Goal: Information Seeking & Learning: Learn about a topic

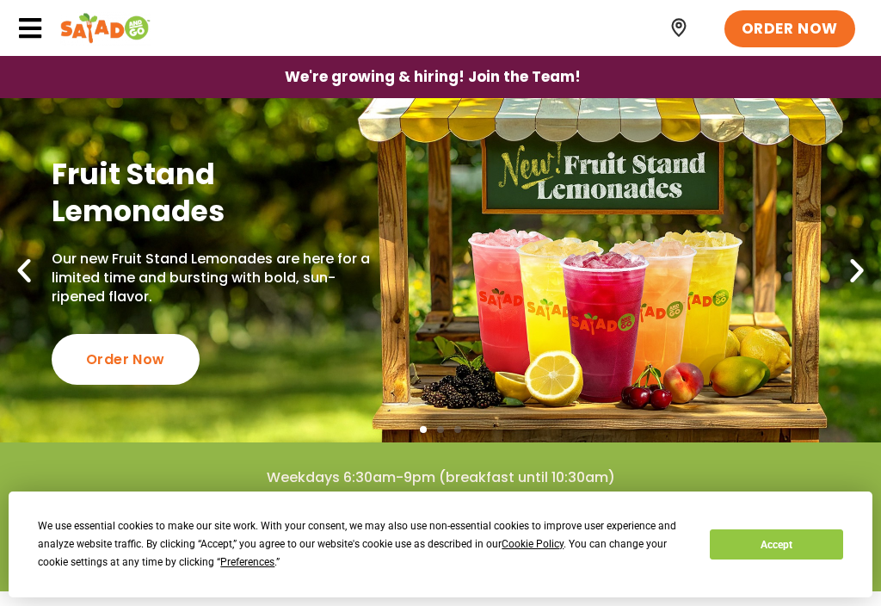
click at [36, 22] on icon at bounding box center [30, 28] width 26 height 26
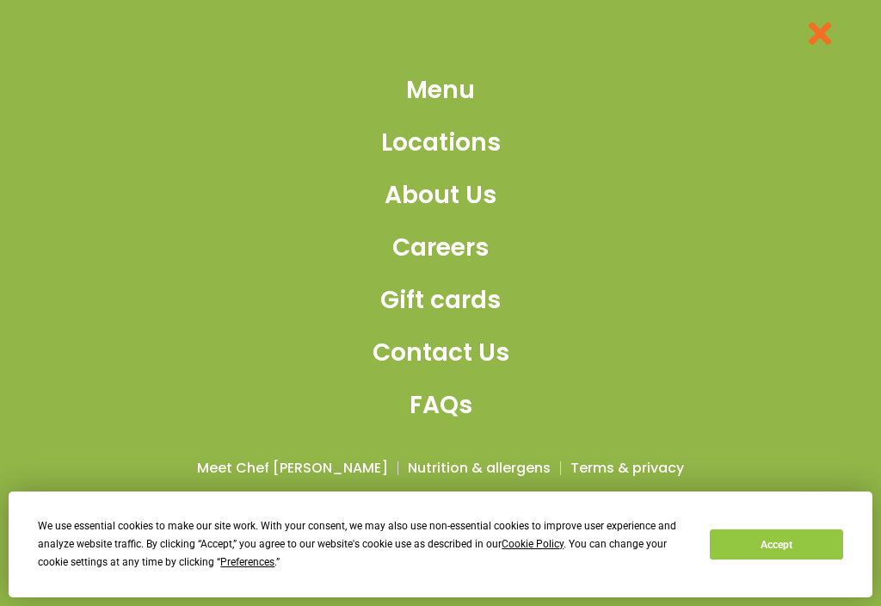
scroll to position [1762, 0]
click at [462, 95] on span "Menu" at bounding box center [440, 90] width 69 height 36
click at [460, 99] on span "Menu" at bounding box center [440, 90] width 69 height 36
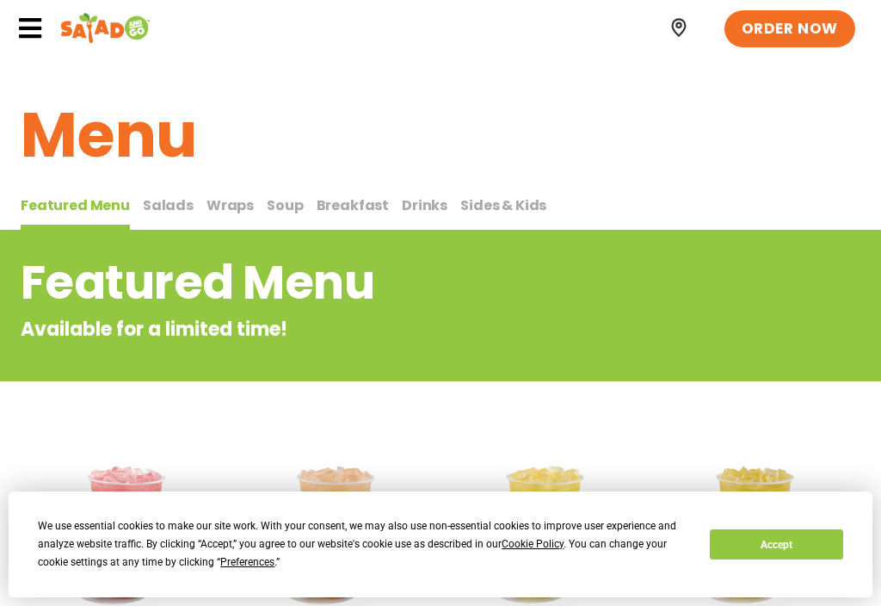
click at [175, 205] on span "Salads" at bounding box center [168, 205] width 51 height 20
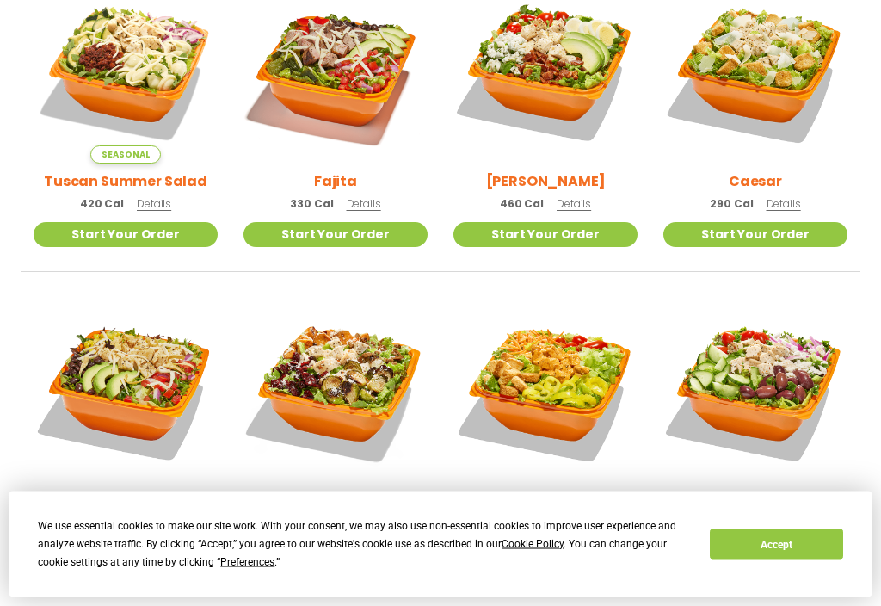
scroll to position [545, 0]
click at [151, 84] on img at bounding box center [126, 71] width 184 height 184
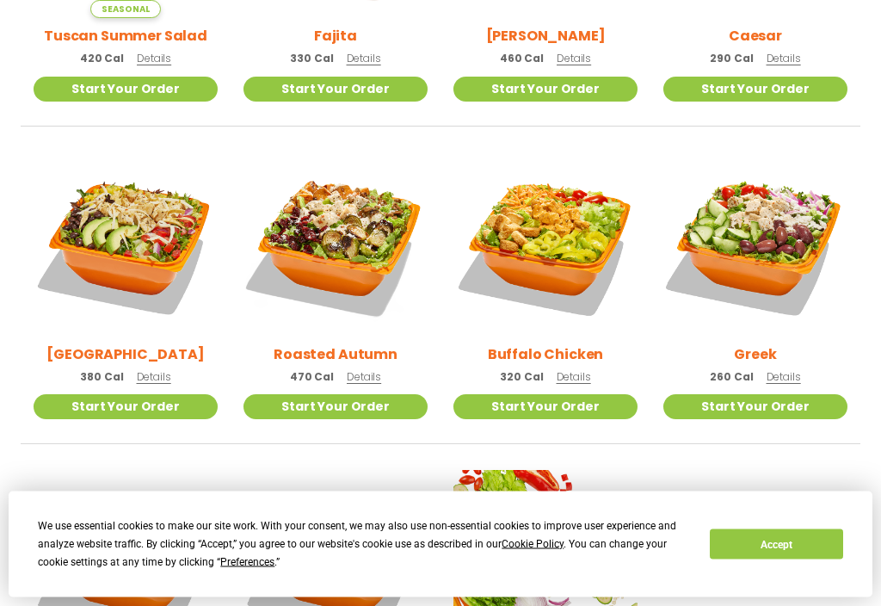
scroll to position [724, 0]
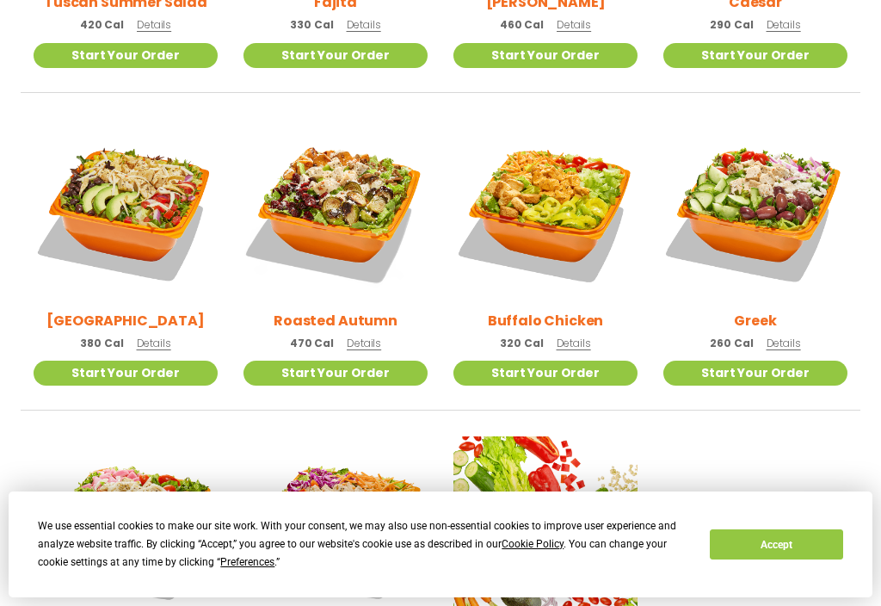
click at [322, 231] on img at bounding box center [335, 211] width 184 height 184
click at [784, 233] on img at bounding box center [755, 211] width 184 height 184
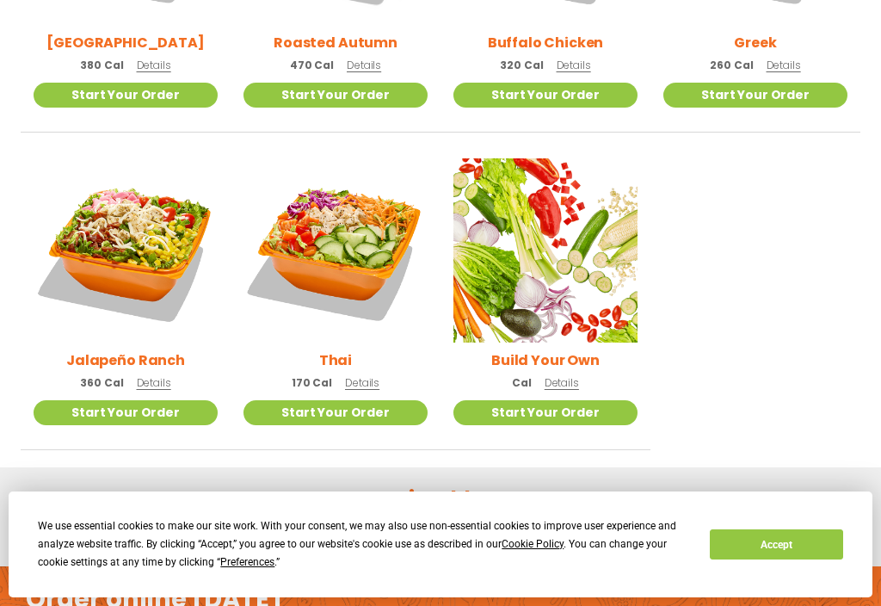
scroll to position [1012, 0]
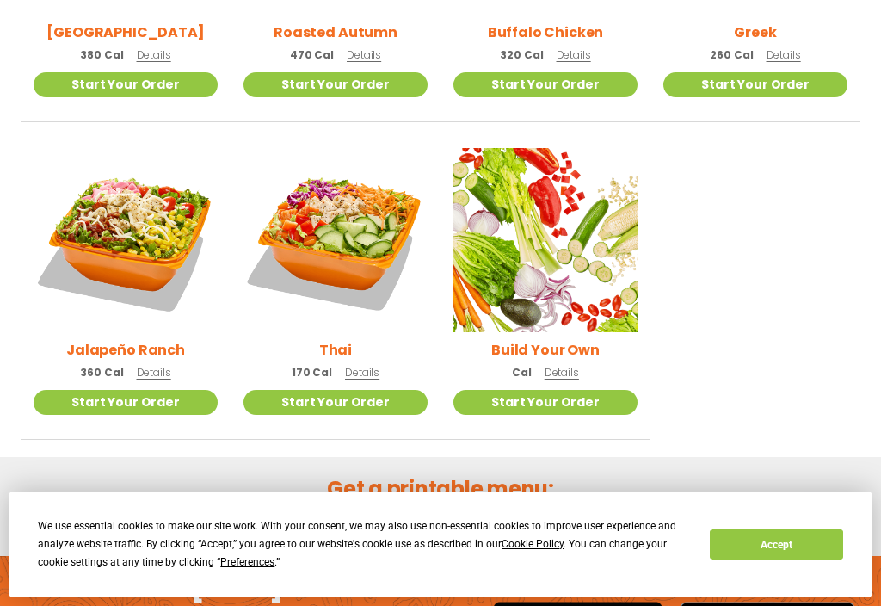
click at [101, 326] on img at bounding box center [126, 240] width 184 height 184
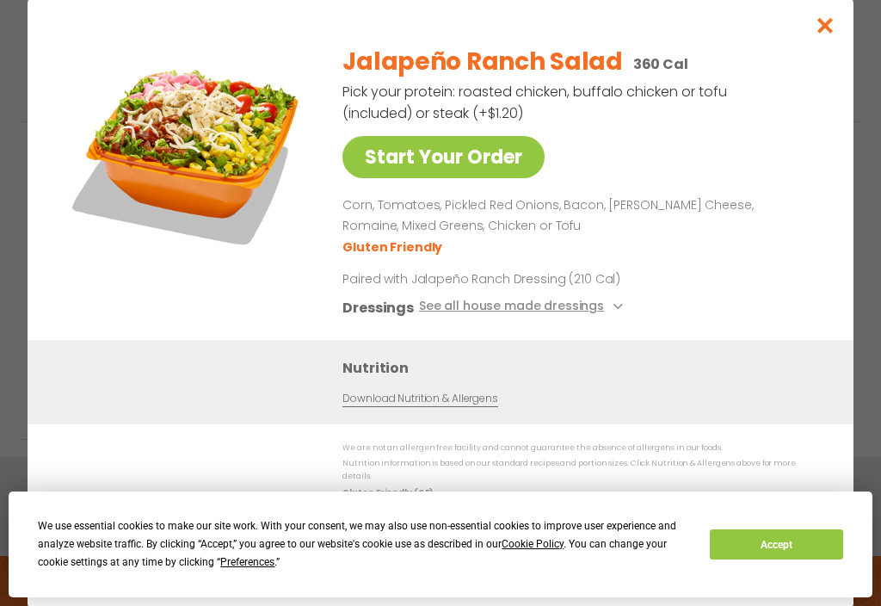
click at [592, 317] on button "See all house made dressings" at bounding box center [523, 307] width 209 height 22
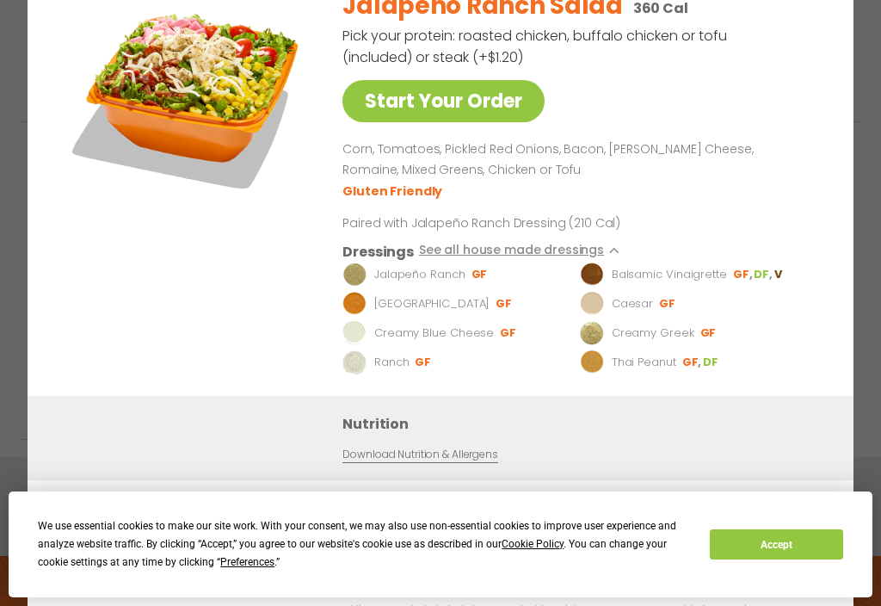
click at [666, 341] on p "Creamy Greek" at bounding box center [653, 331] width 83 height 17
click at [584, 373] on img at bounding box center [592, 361] width 24 height 24
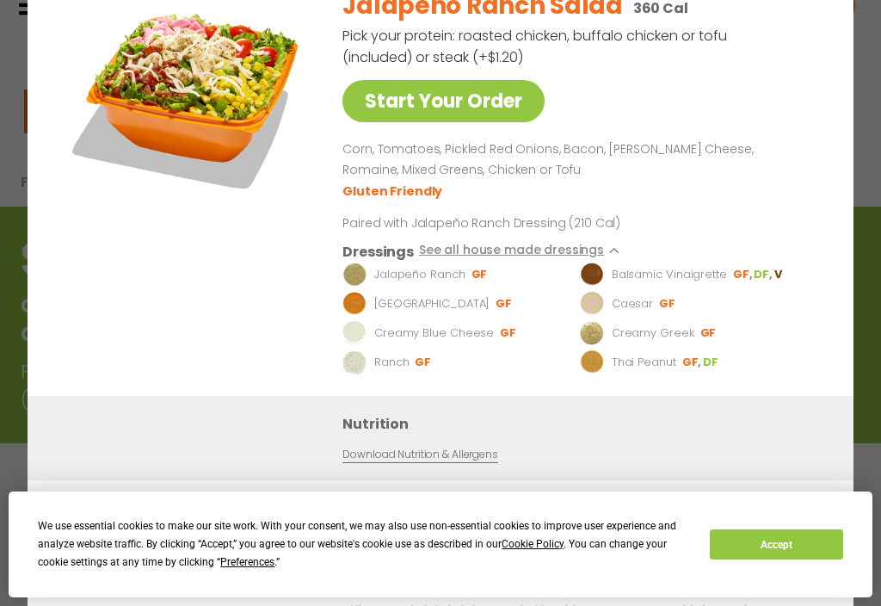
scroll to position [0, 0]
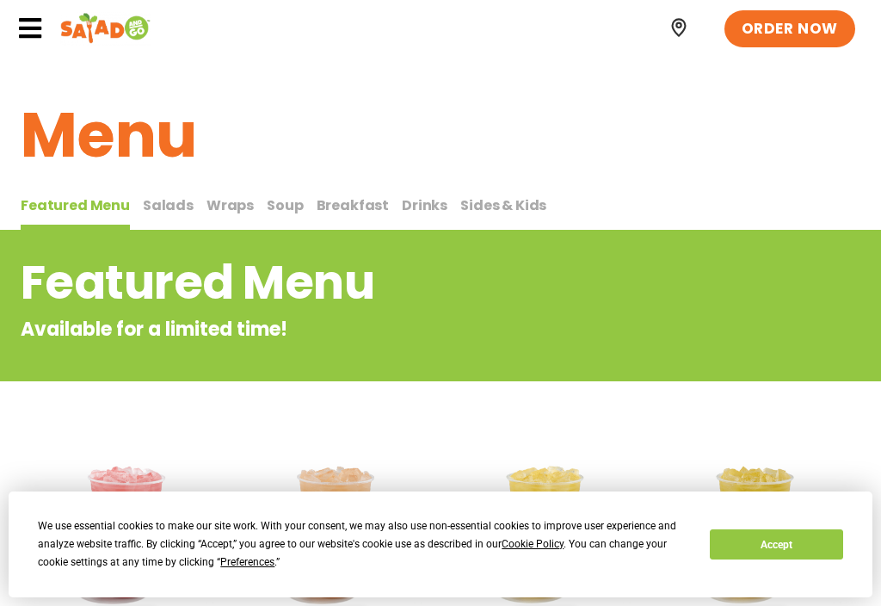
click at [172, 206] on span "Salads" at bounding box center [168, 205] width 51 height 20
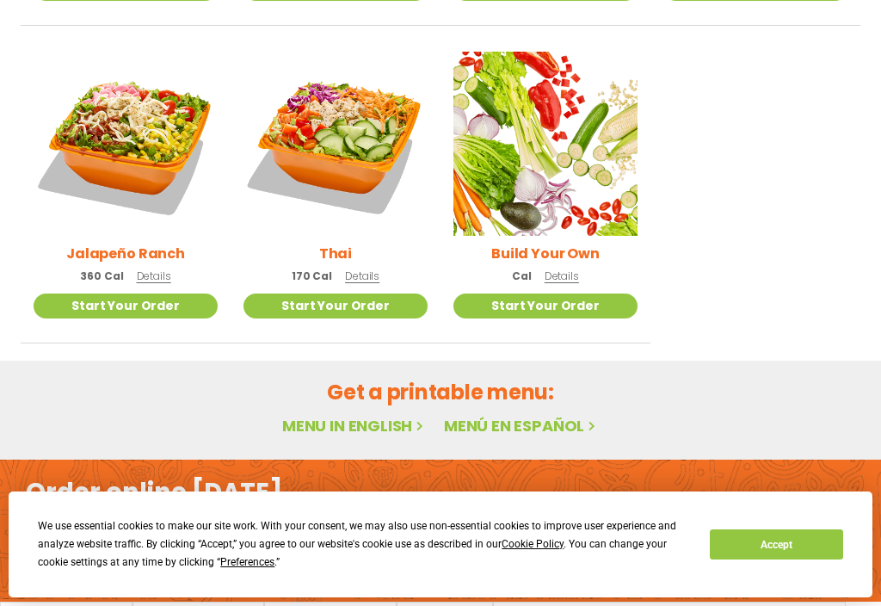
scroll to position [1192, 0]
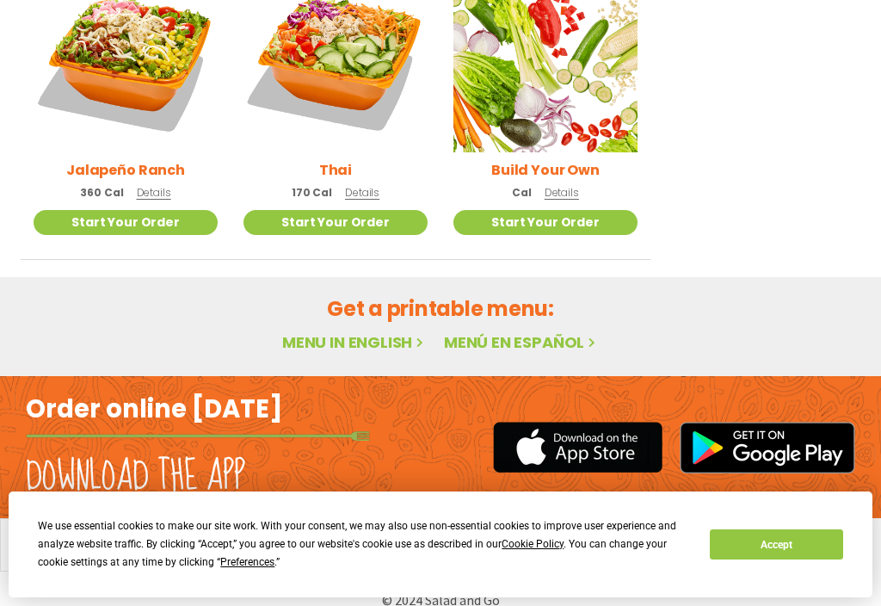
click at [458, 313] on h2 "Get a printable menu:" at bounding box center [440, 308] width 839 height 30
click at [489, 309] on h2 "Get a printable menu:" at bounding box center [440, 308] width 839 height 30
click at [458, 308] on h2 "Get a printable menu:" at bounding box center [440, 308] width 839 height 30
click at [349, 351] on link "Menu in English" at bounding box center [354, 342] width 145 height 22
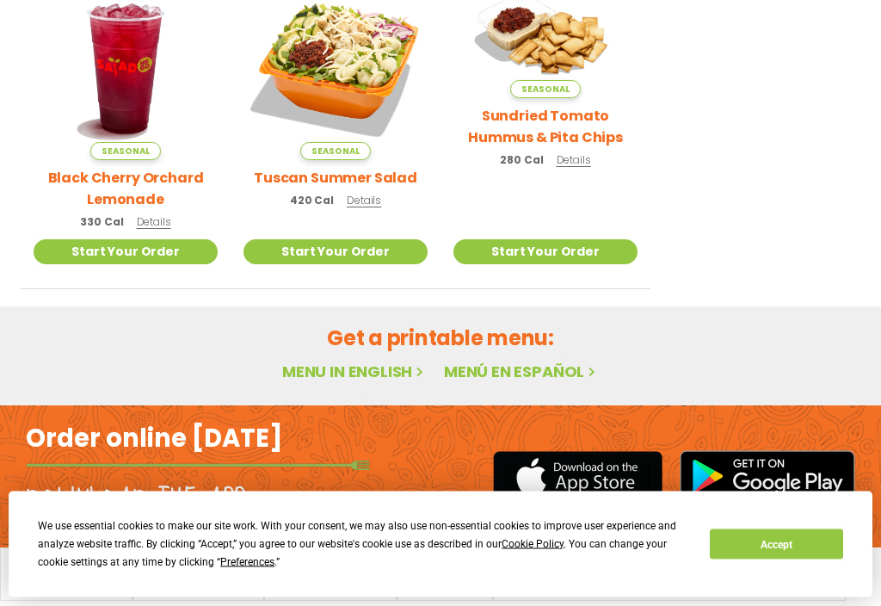
scroll to position [833, 0]
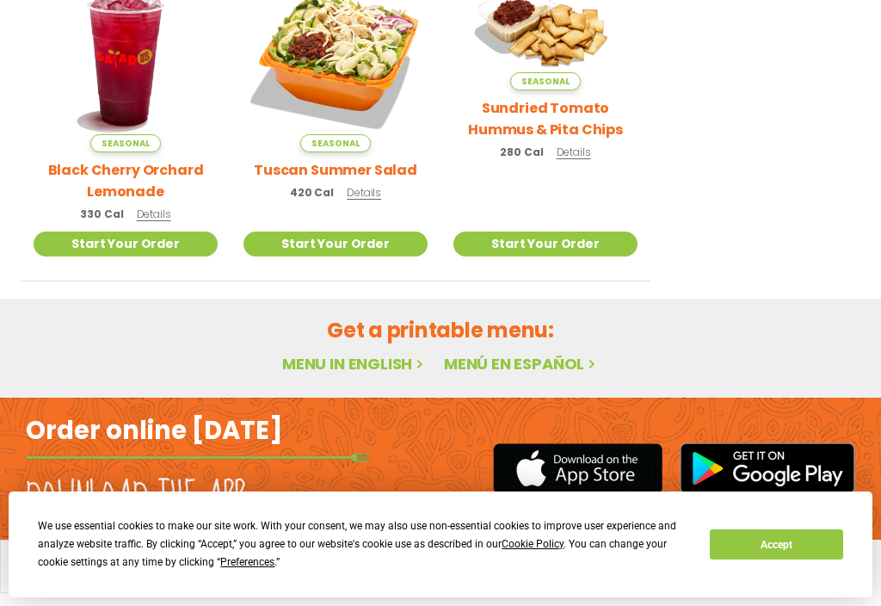
click at [376, 353] on link "Menu in English" at bounding box center [354, 364] width 145 height 22
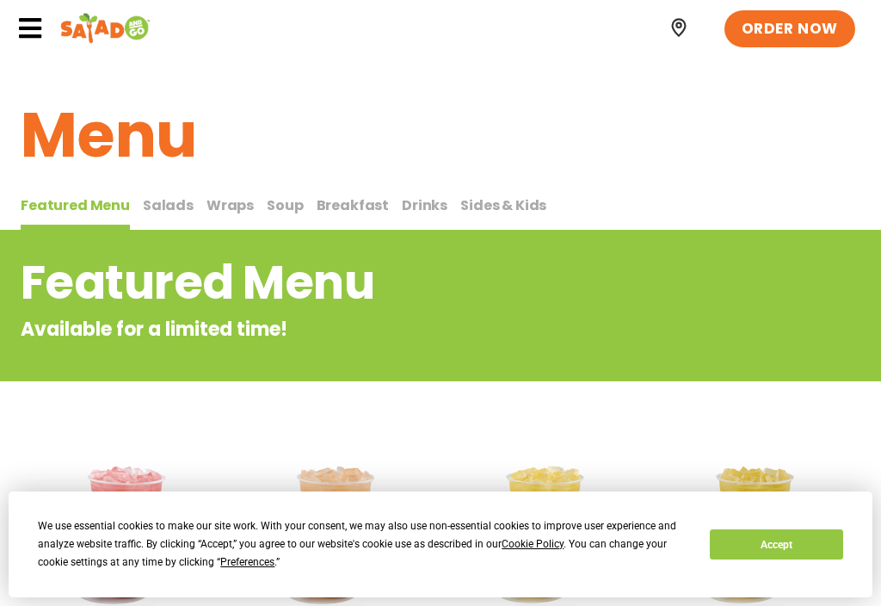
click at [170, 202] on span "Salads" at bounding box center [168, 205] width 51 height 20
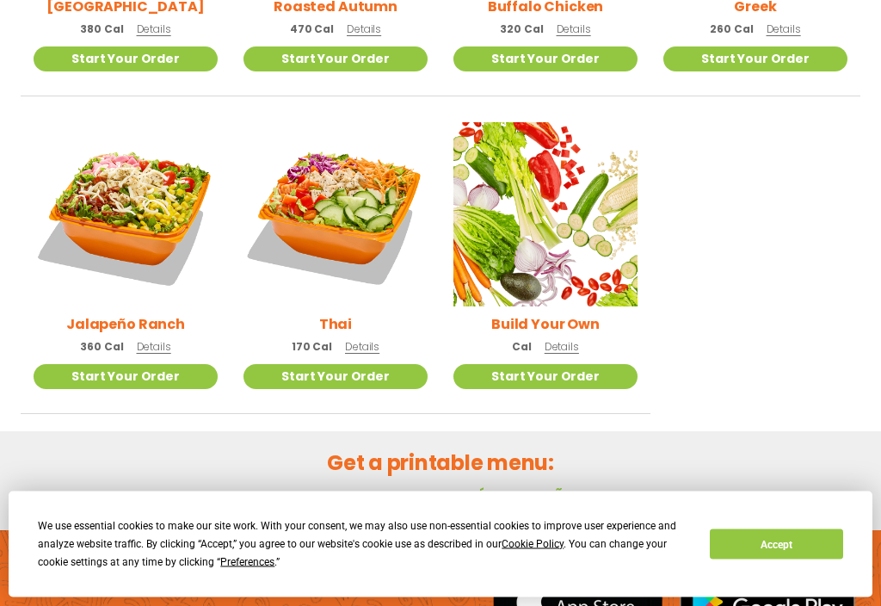
scroll to position [1038, 0]
click at [358, 229] on img at bounding box center [335, 214] width 184 height 184
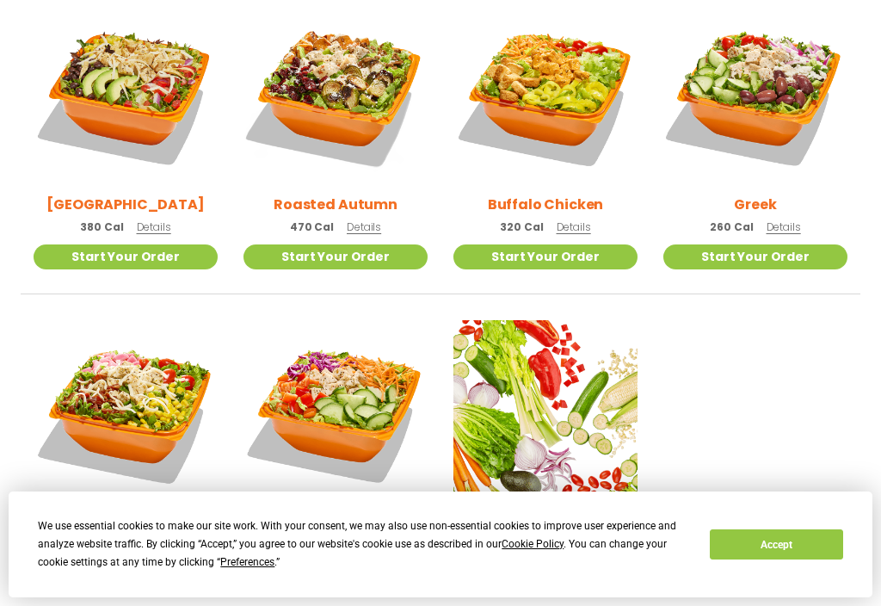
scroll to position [836, 0]
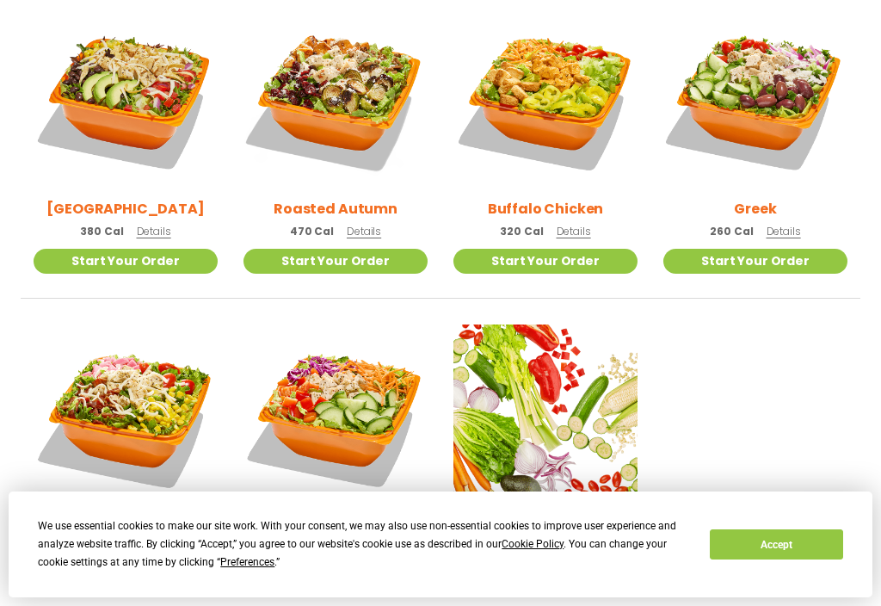
click at [783, 124] on img at bounding box center [755, 99] width 184 height 184
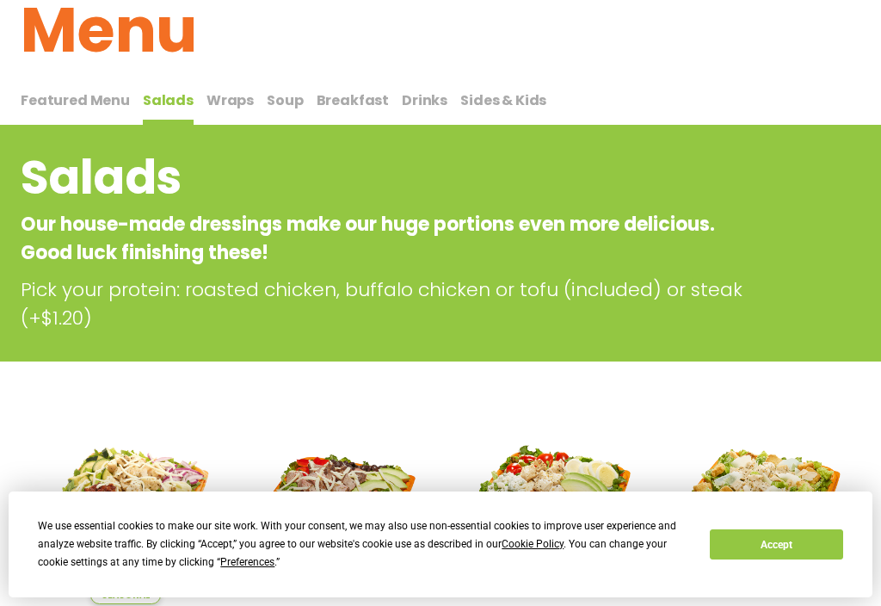
scroll to position [0, 0]
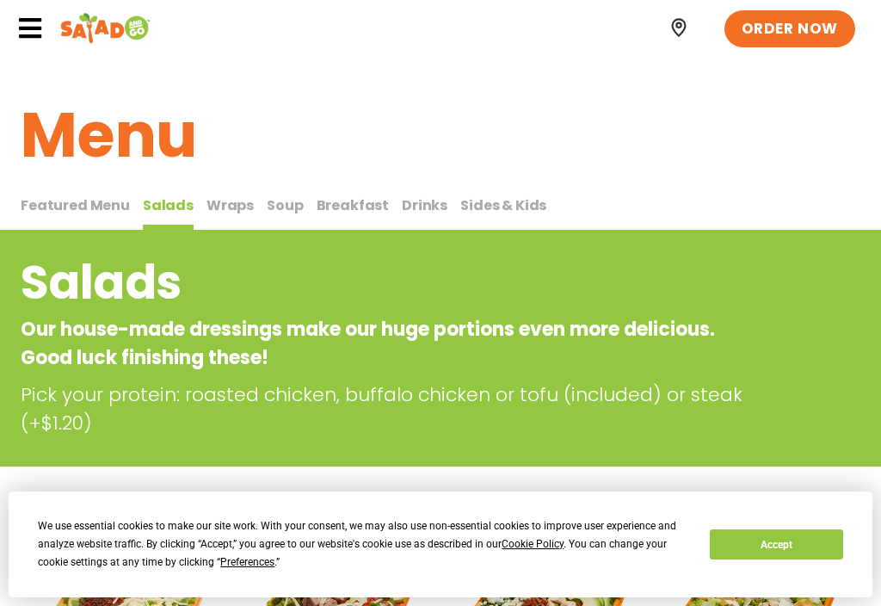
click at [218, 203] on span "Wraps" at bounding box center [229, 205] width 47 height 20
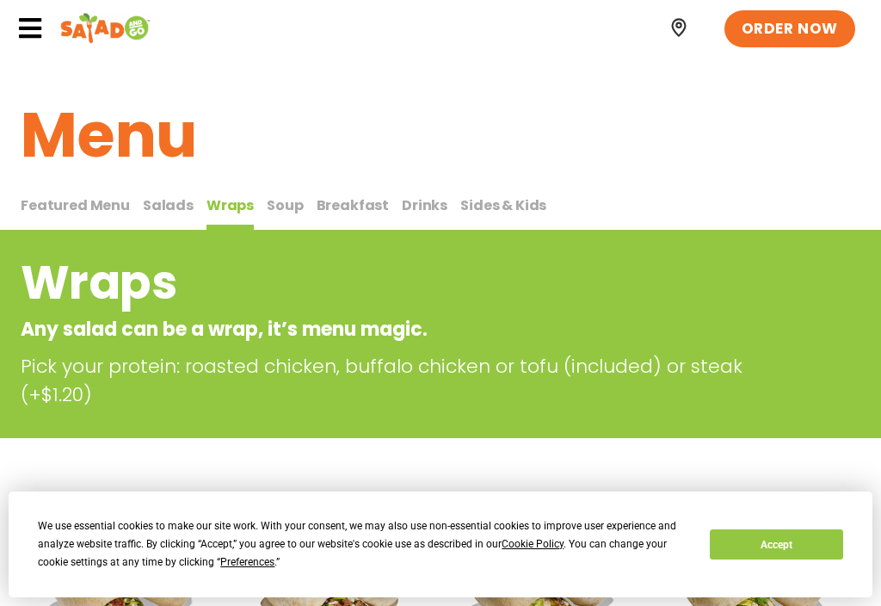
click at [281, 206] on span "Soup" at bounding box center [285, 205] width 36 height 20
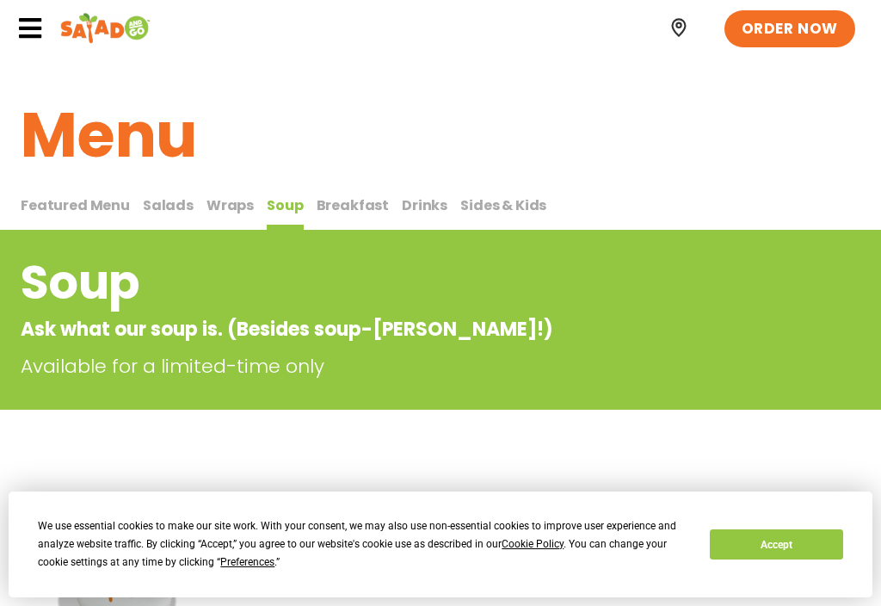
click at [340, 209] on span "Breakfast" at bounding box center [353, 205] width 73 height 20
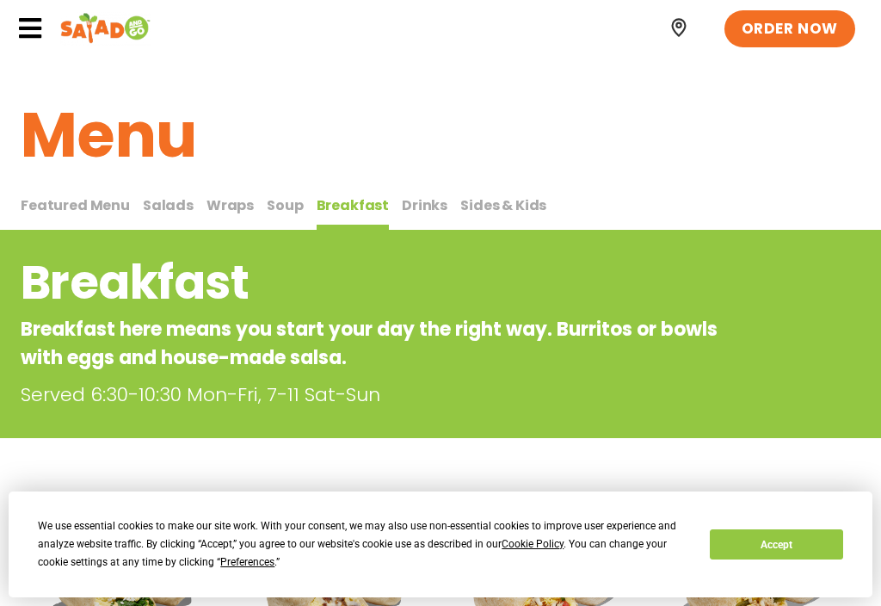
click at [161, 197] on span "Salads" at bounding box center [168, 205] width 51 height 20
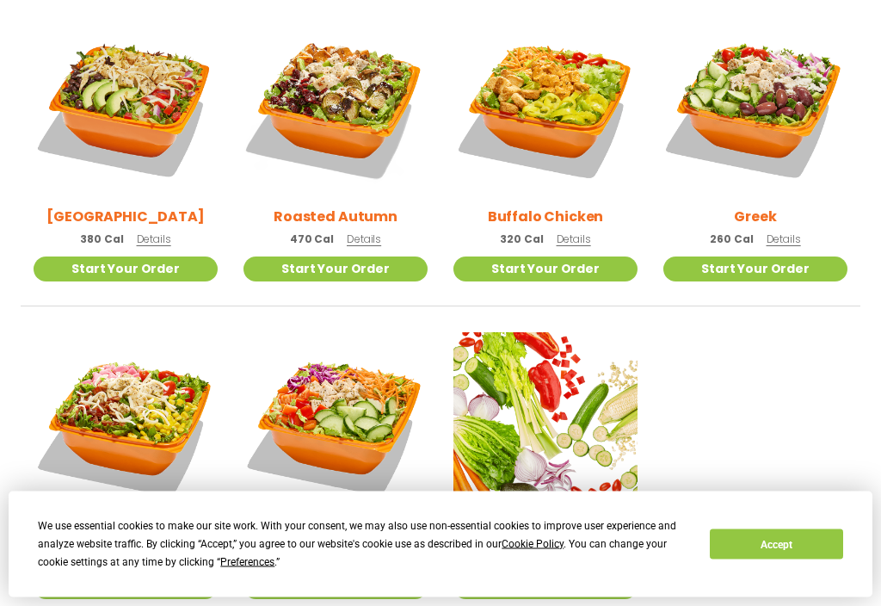
scroll to position [828, 0]
click at [571, 427] on img at bounding box center [545, 424] width 184 height 184
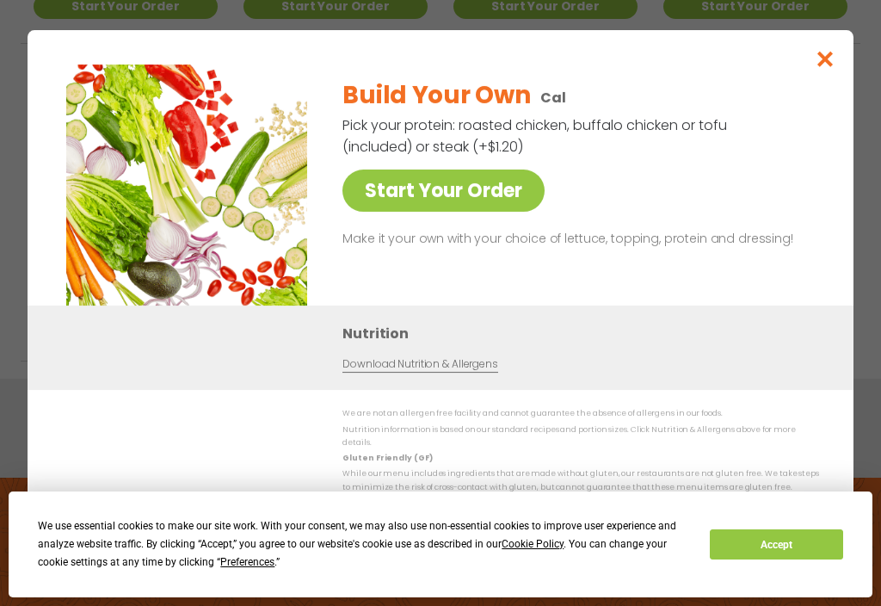
scroll to position [1088, 0]
click at [491, 210] on link "Start Your Order" at bounding box center [443, 190] width 202 height 42
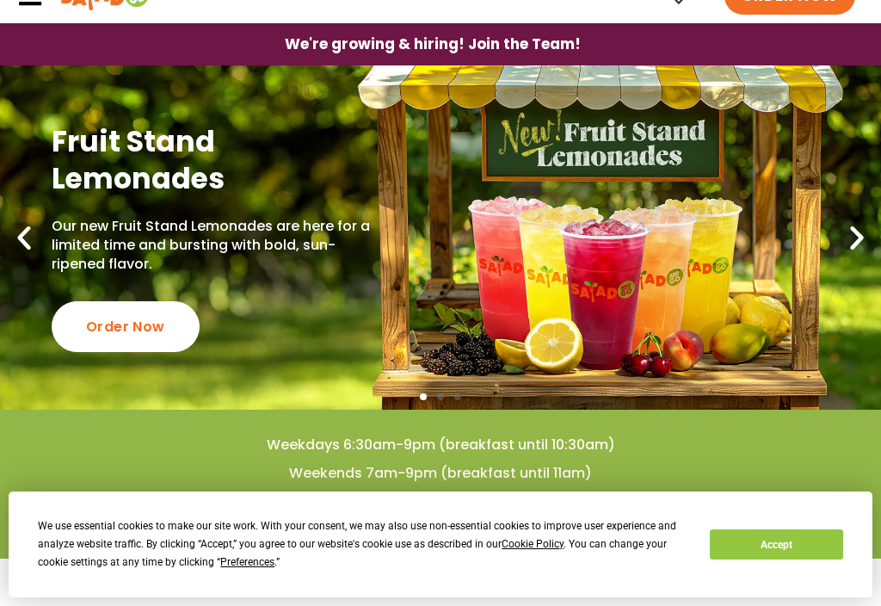
scroll to position [47, 0]
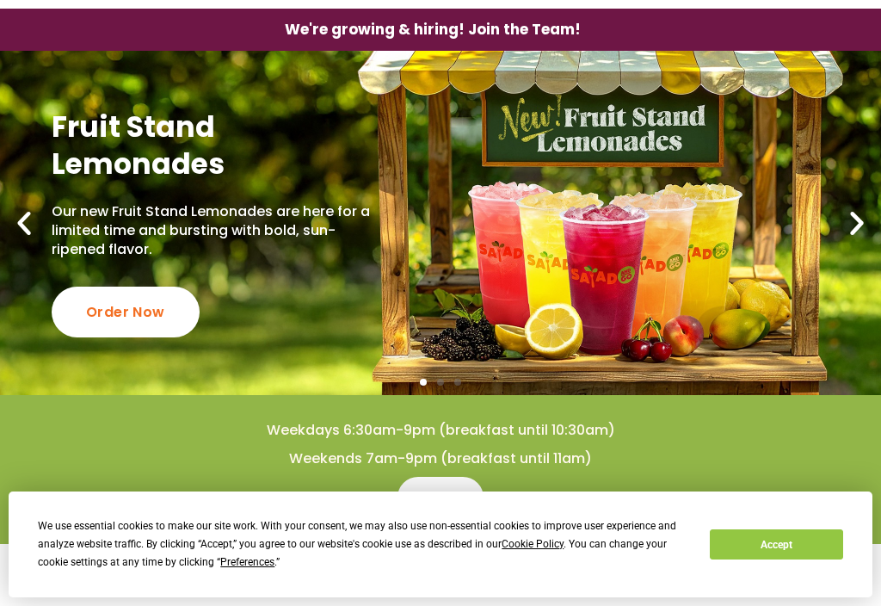
click at [785, 559] on button "Accept" at bounding box center [776, 544] width 132 height 30
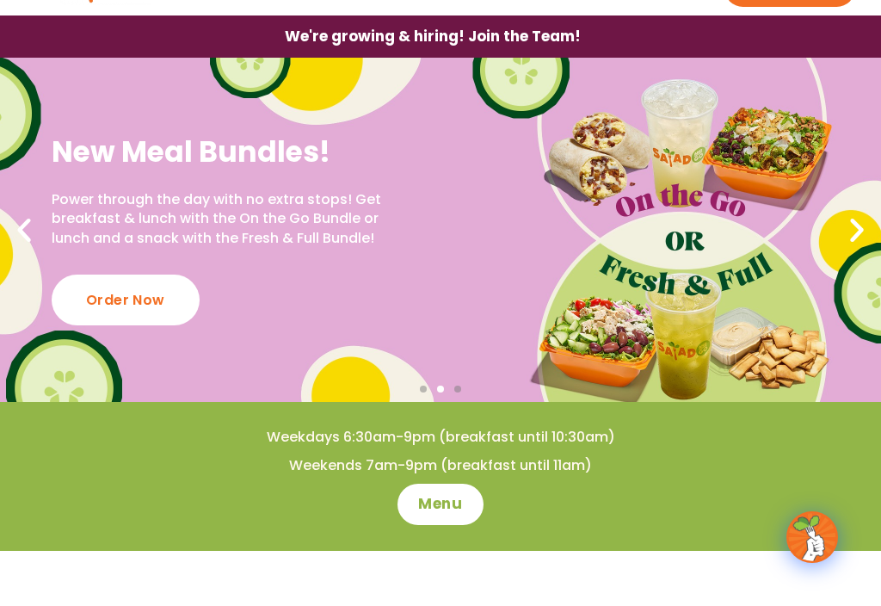
scroll to position [0, 0]
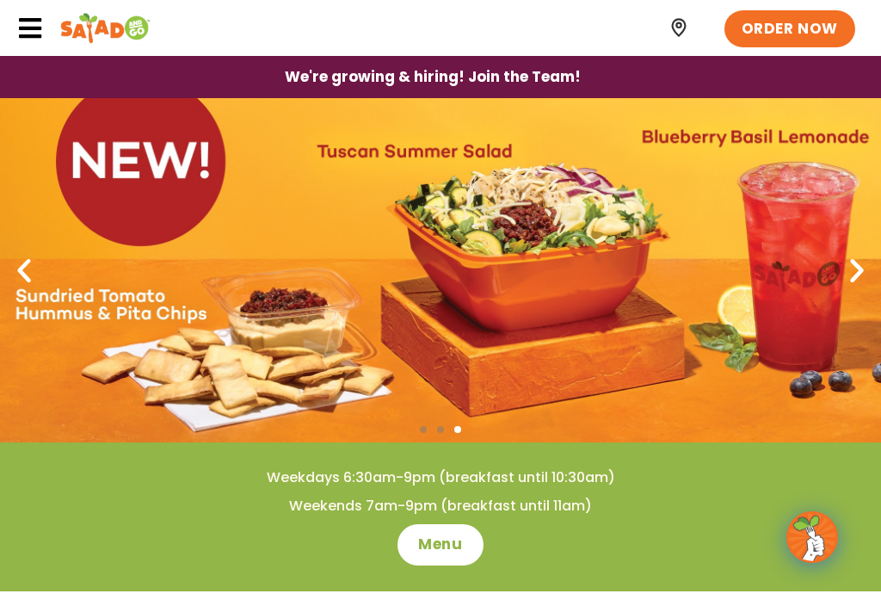
click at [34, 27] on icon at bounding box center [30, 28] width 26 height 26
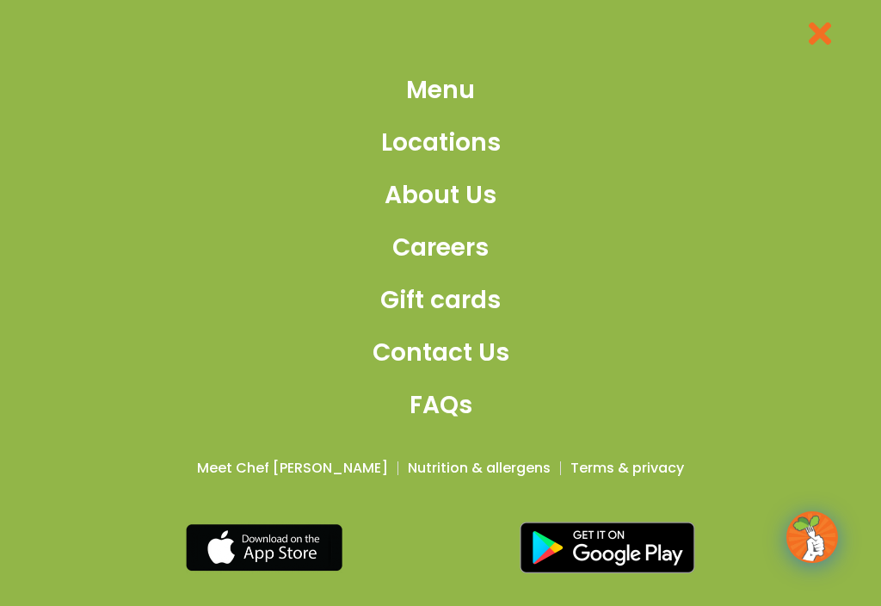
click at [459, 87] on span "Menu" at bounding box center [440, 90] width 69 height 36
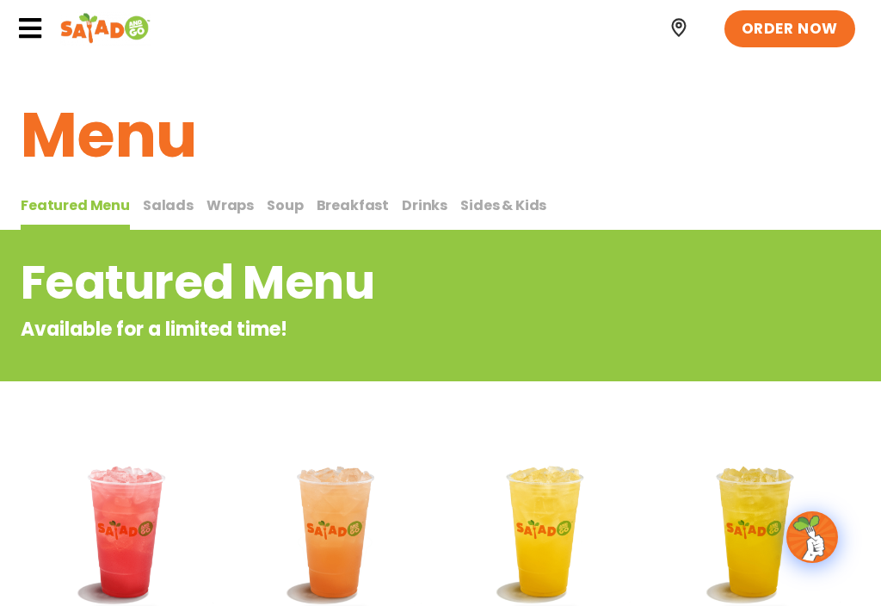
click at [157, 204] on span "Salads" at bounding box center [168, 205] width 51 height 20
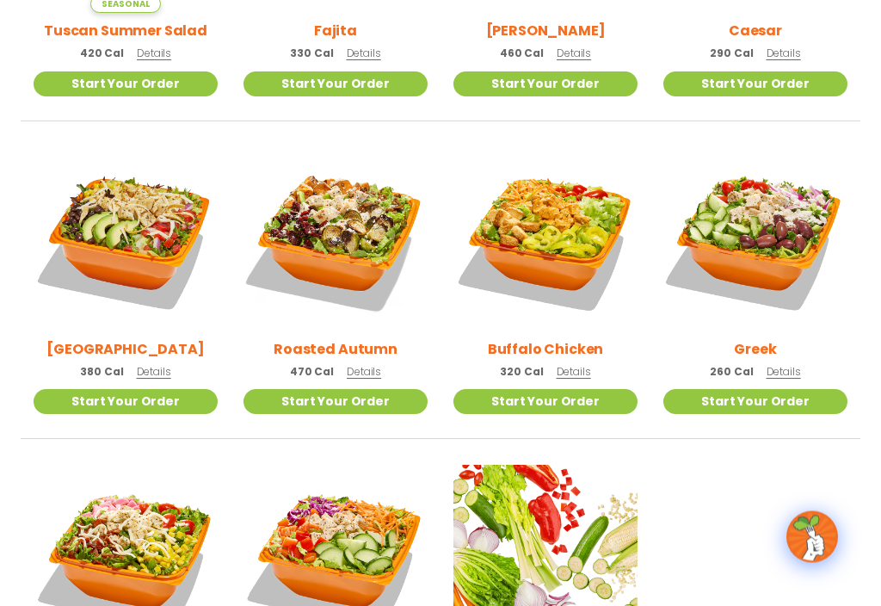
scroll to position [700, 0]
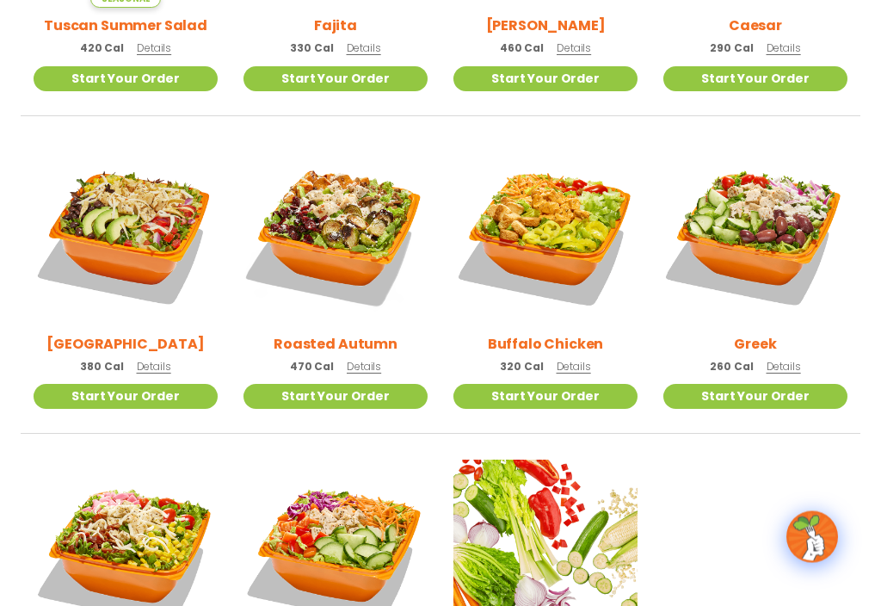
click at [766, 339] on h2 "Greek" at bounding box center [755, 345] width 42 height 22
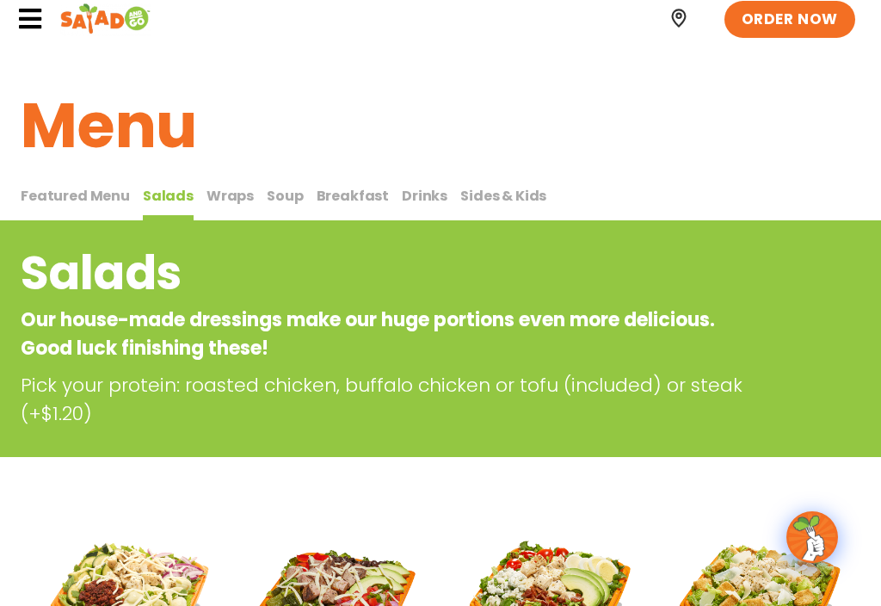
scroll to position [0, 0]
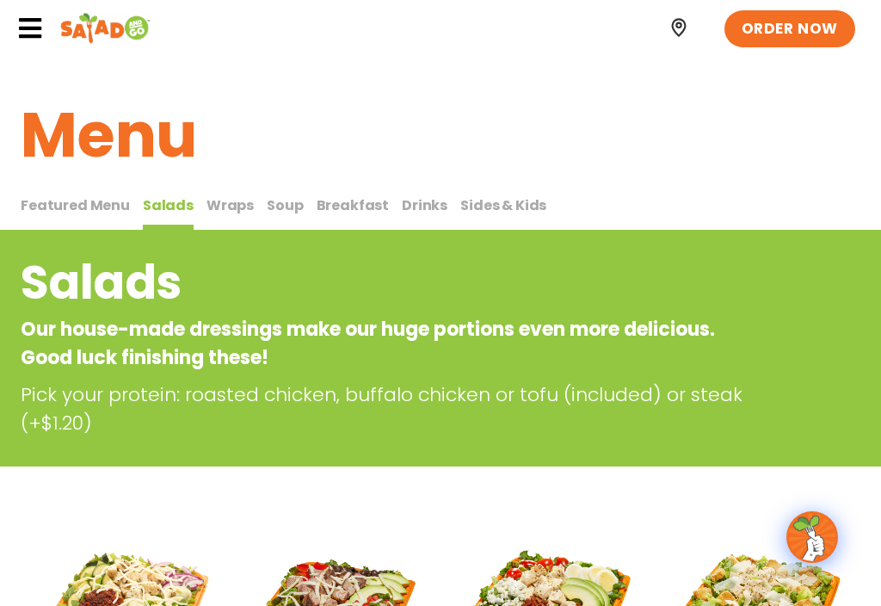
click at [34, 38] on icon at bounding box center [30, 28] width 26 height 26
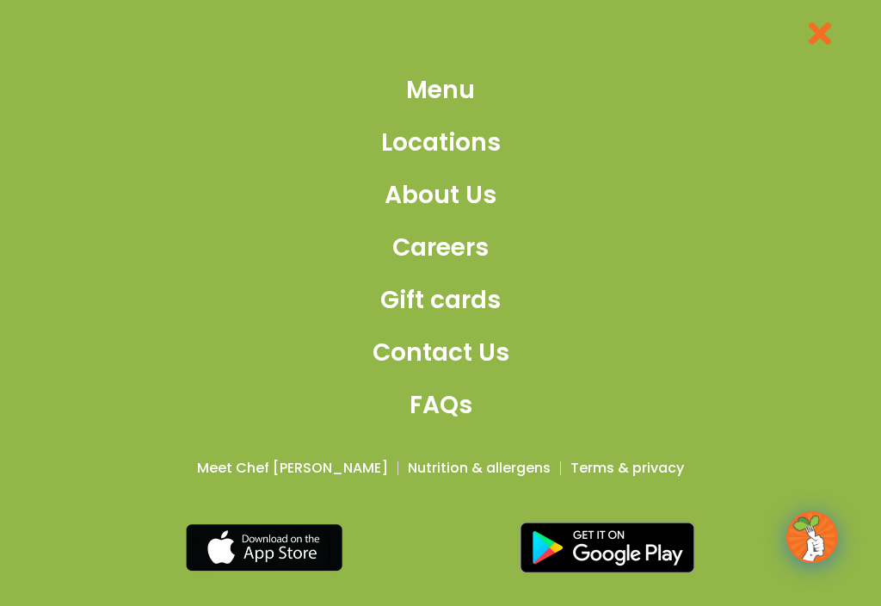
click at [464, 94] on span "Menu" at bounding box center [440, 90] width 69 height 36
